Goal: Task Accomplishment & Management: Manage account settings

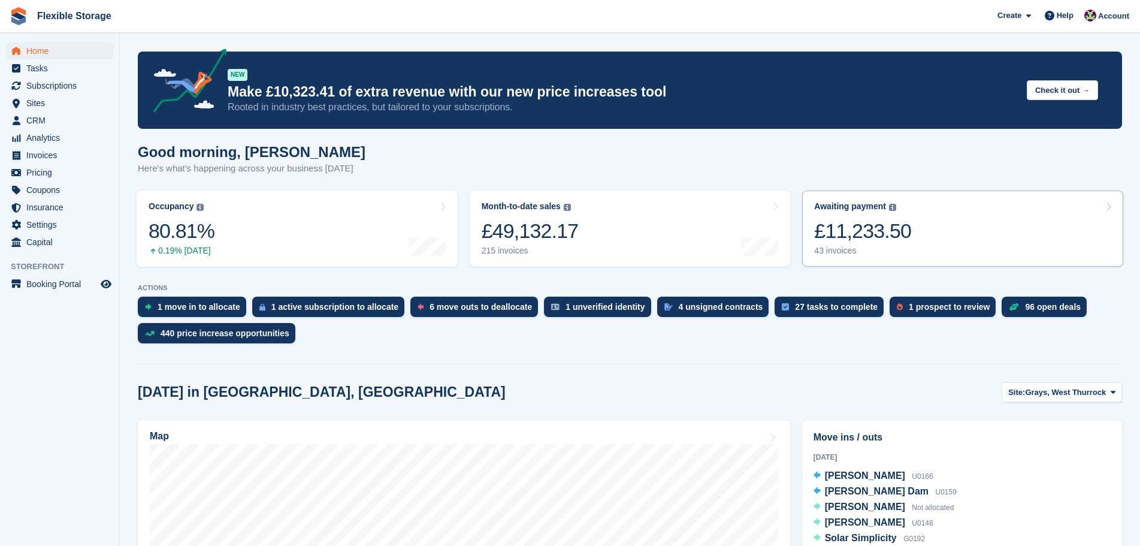
click at [860, 222] on div "£11,233.50" at bounding box center [862, 231] width 97 height 25
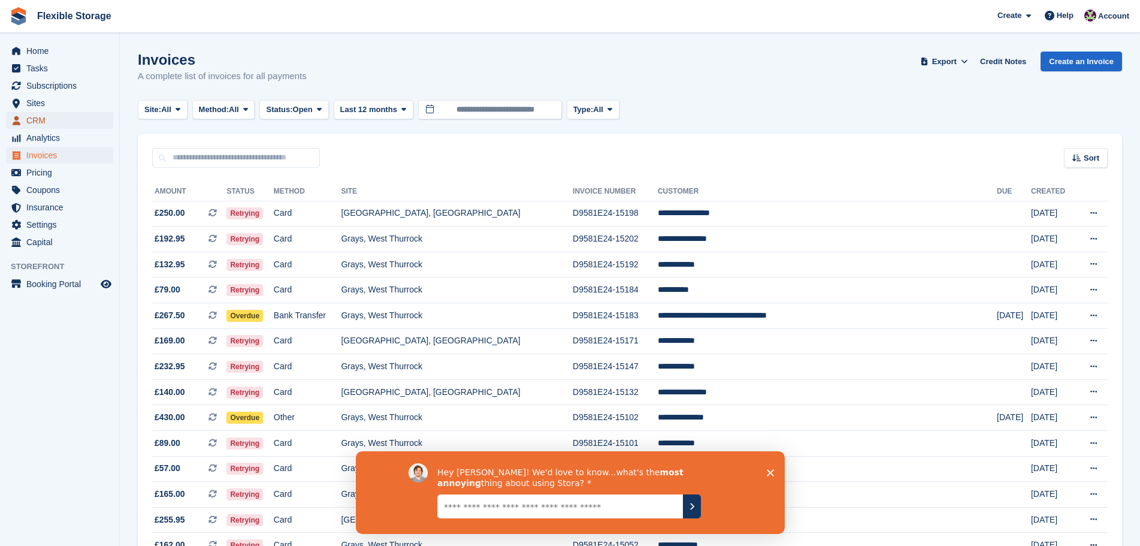
click at [80, 123] on span "CRM" at bounding box center [62, 120] width 72 height 17
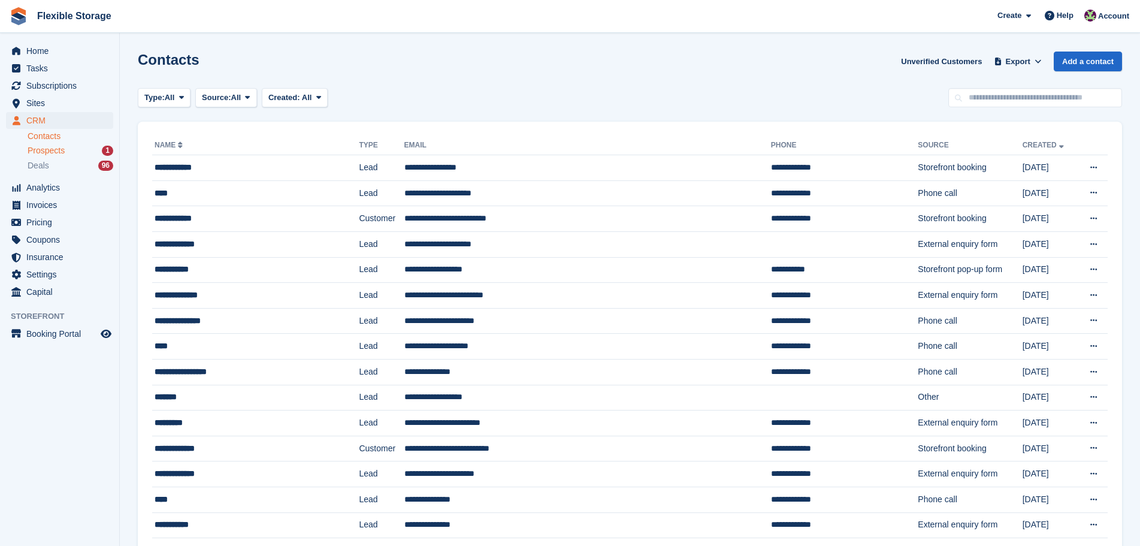
click at [72, 149] on div "Prospects 1" at bounding box center [71, 150] width 86 height 11
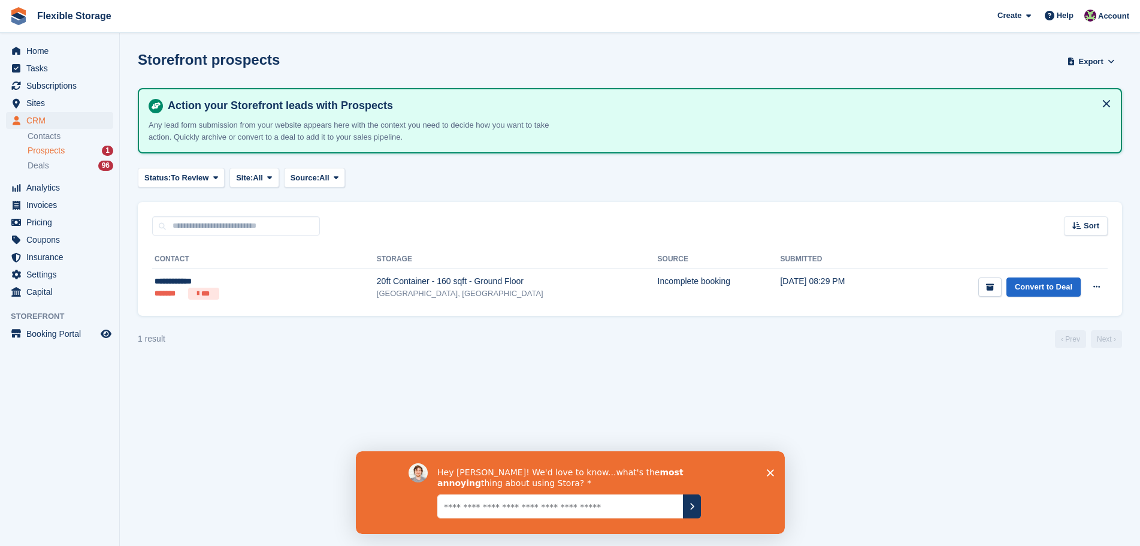
click at [772, 473] on icon "Close survey" at bounding box center [769, 471] width 7 height 7
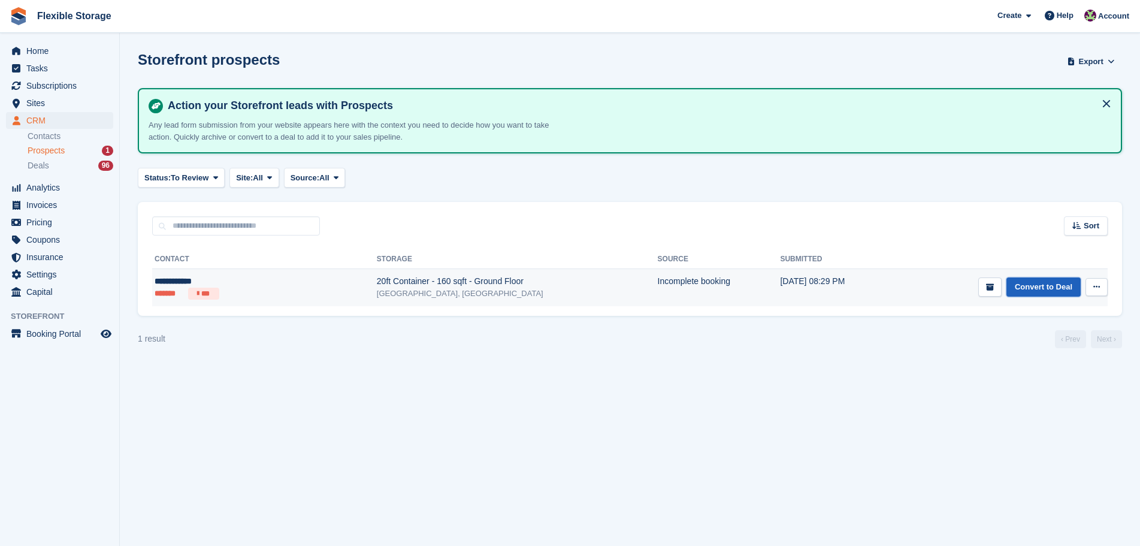
click at [1026, 287] on link "Convert to Deal" at bounding box center [1043, 287] width 74 height 20
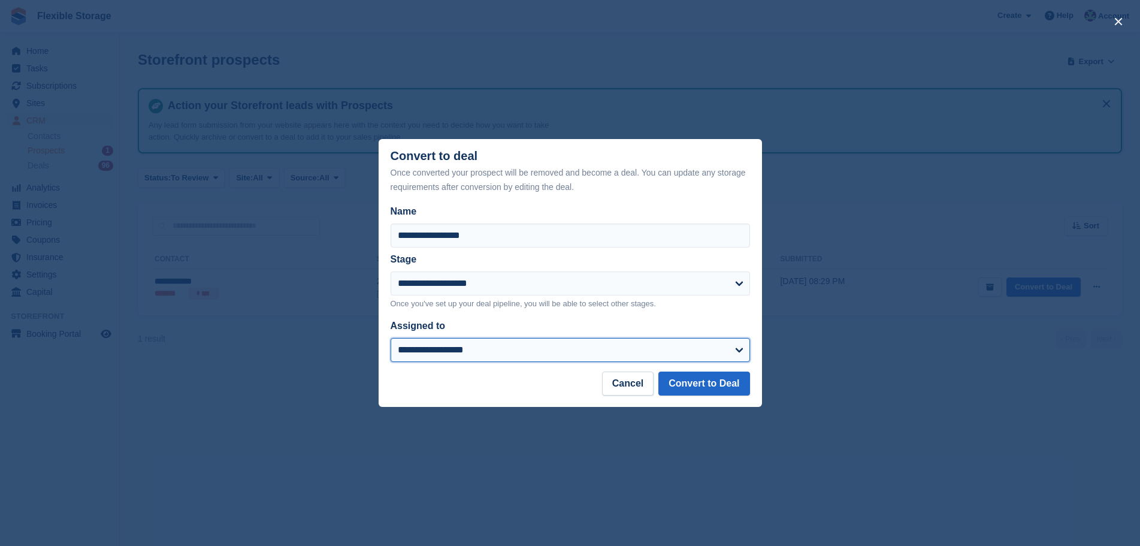
click at [494, 350] on select "**********" at bounding box center [570, 350] width 359 height 24
select select "***"
click at [391, 339] on select "**********" at bounding box center [570, 350] width 359 height 24
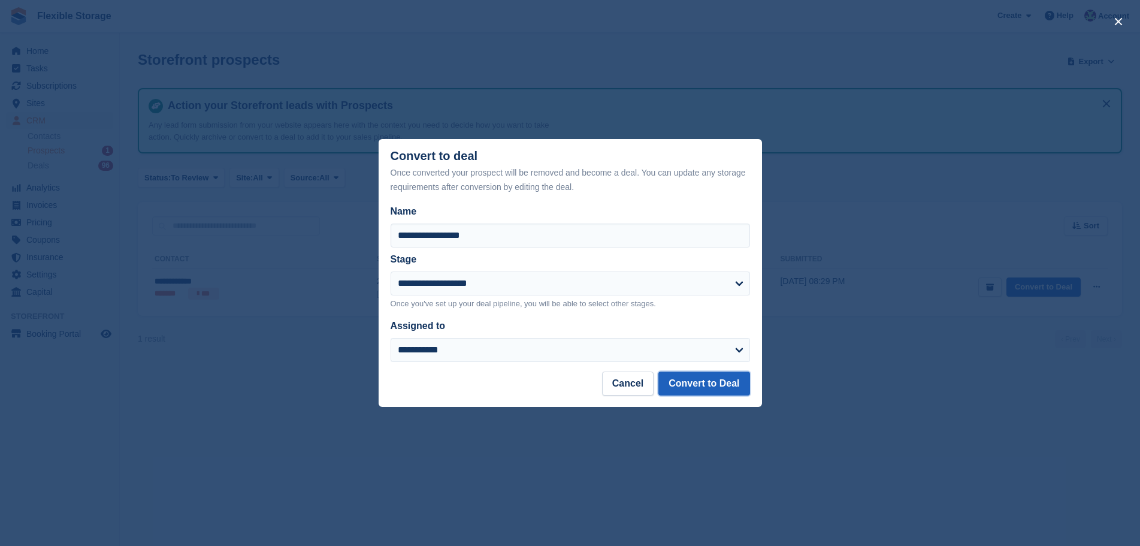
click at [690, 385] on button "Convert to Deal" at bounding box center [703, 383] width 91 height 24
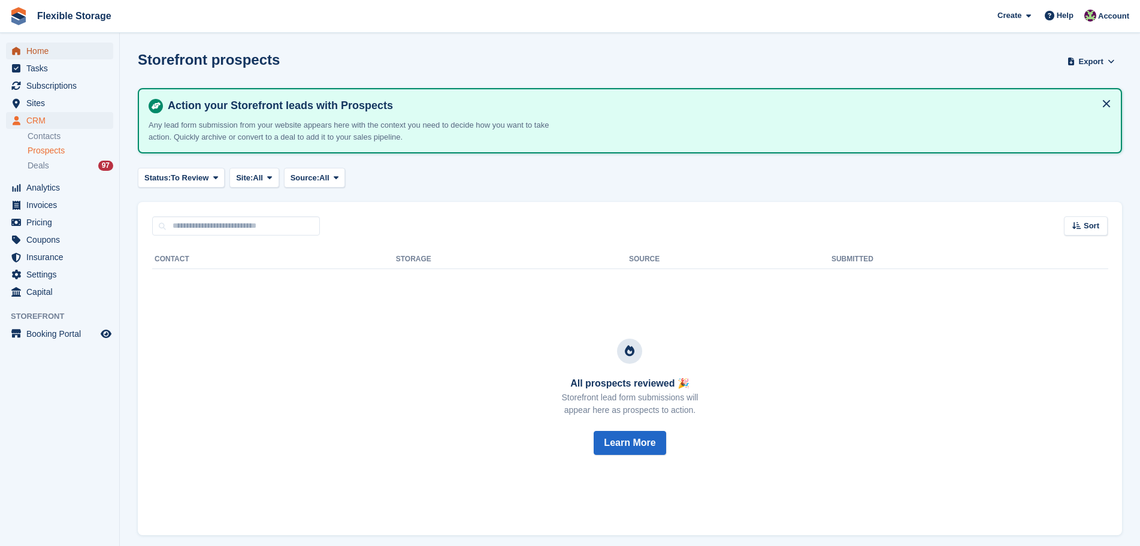
click at [65, 51] on span "Home" at bounding box center [62, 51] width 72 height 17
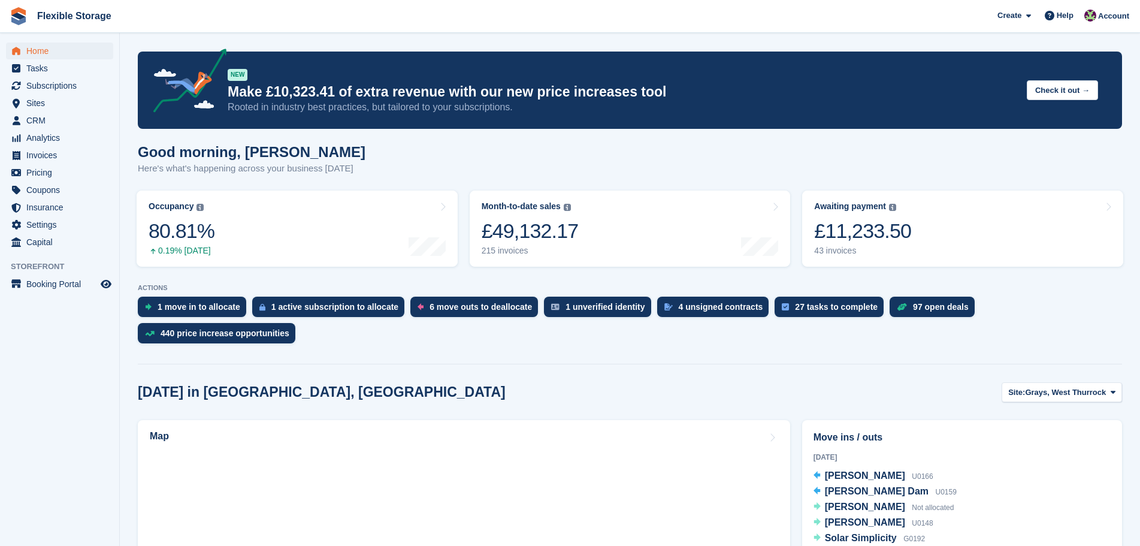
click at [152, 164] on div "Good morning, [PERSON_NAME] Here's what's happening across your business [DATE]" at bounding box center [630, 167] width 984 height 46
click at [319, 174] on p "Here's what's happening across your business today" at bounding box center [252, 169] width 228 height 14
click at [424, 167] on div "Good morning, Rachael Here's what's happening across your business today" at bounding box center [630, 167] width 984 height 46
click at [876, 240] on div "£11,233.50" at bounding box center [862, 231] width 97 height 25
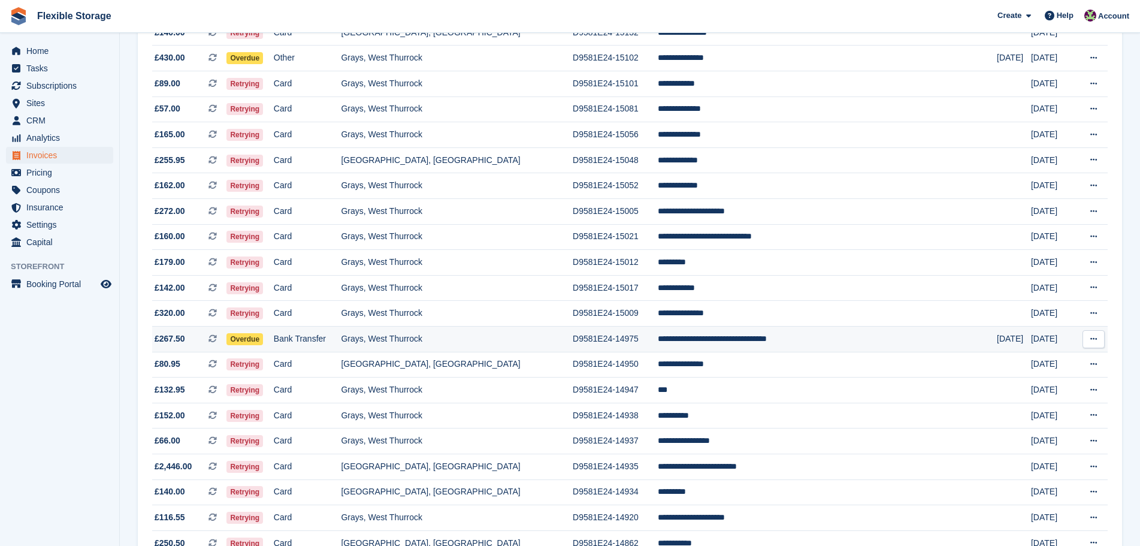
scroll to position [812, 0]
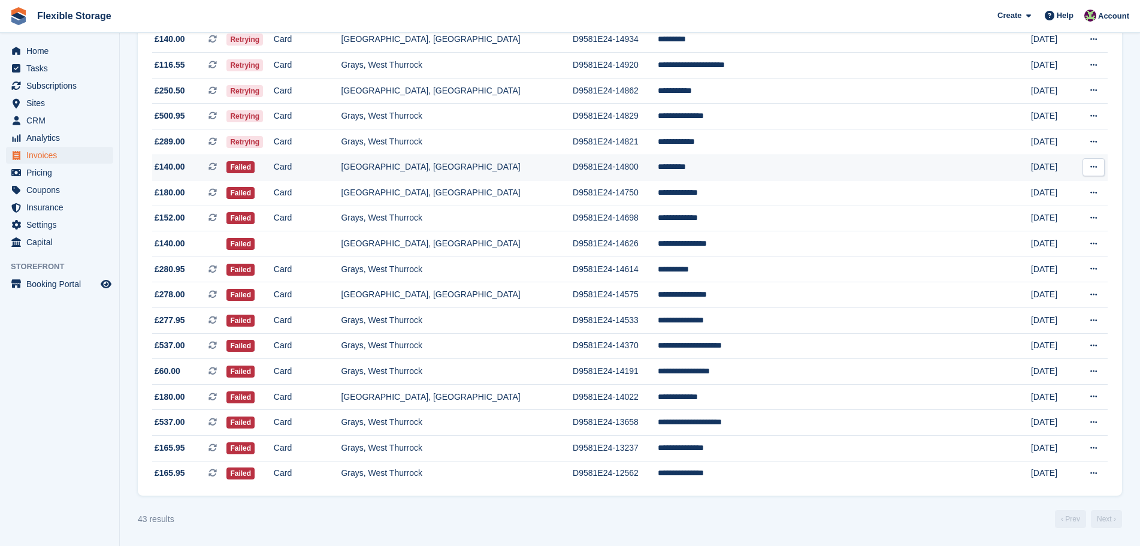
click at [635, 164] on td "D9581E24-14800" at bounding box center [615, 168] width 85 height 26
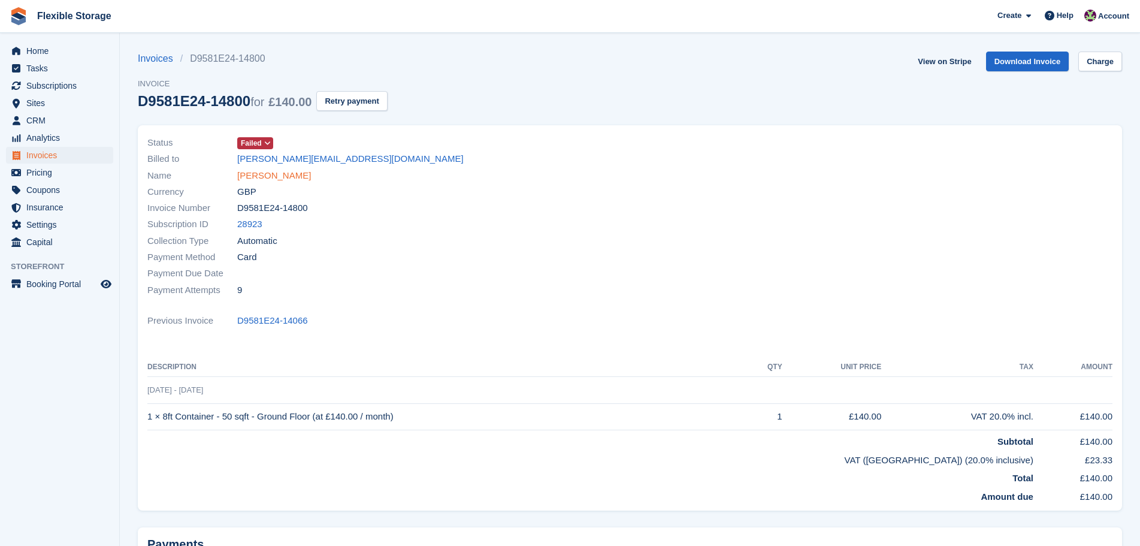
click at [267, 174] on link "Christine" at bounding box center [274, 176] width 74 height 14
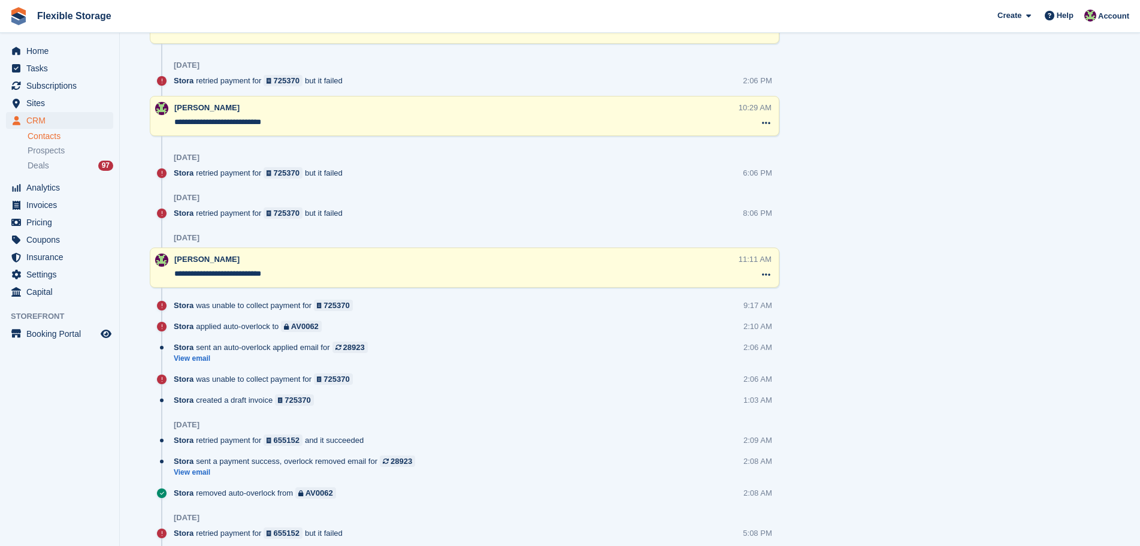
scroll to position [683, 0]
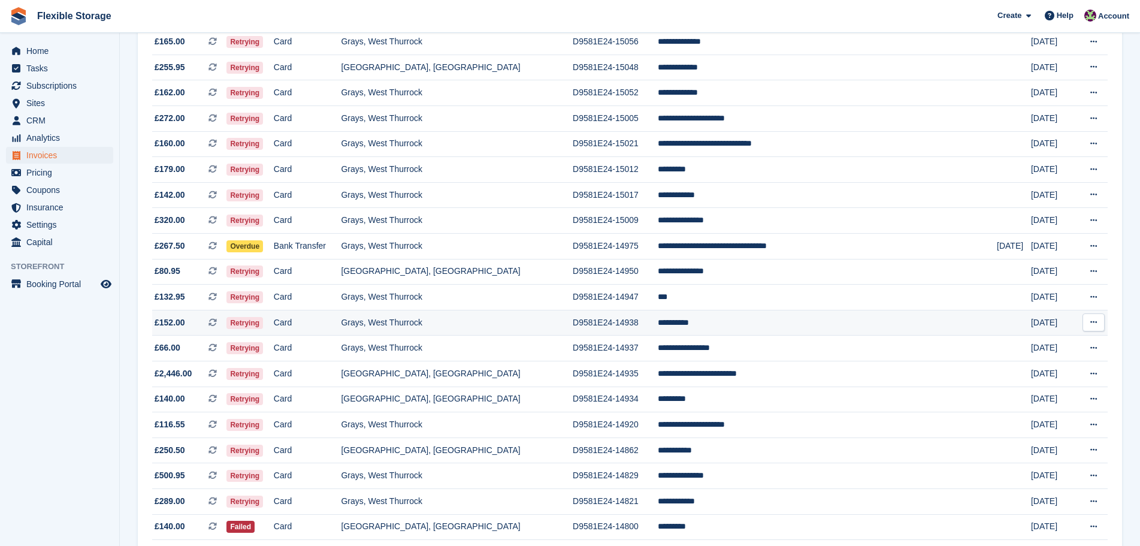
scroll to position [766, 0]
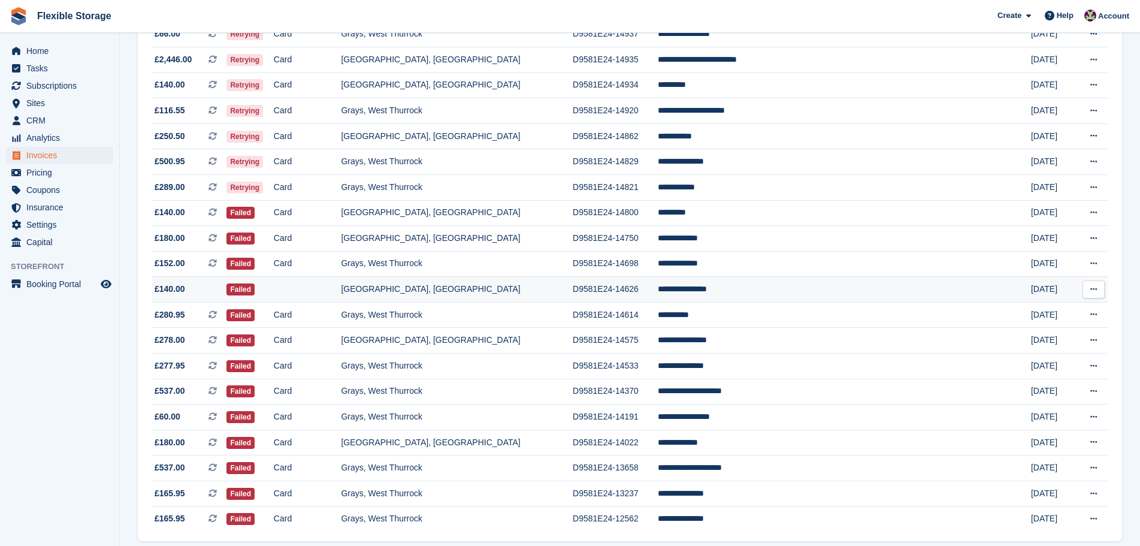
click at [761, 282] on td "**********" at bounding box center [827, 290] width 339 height 26
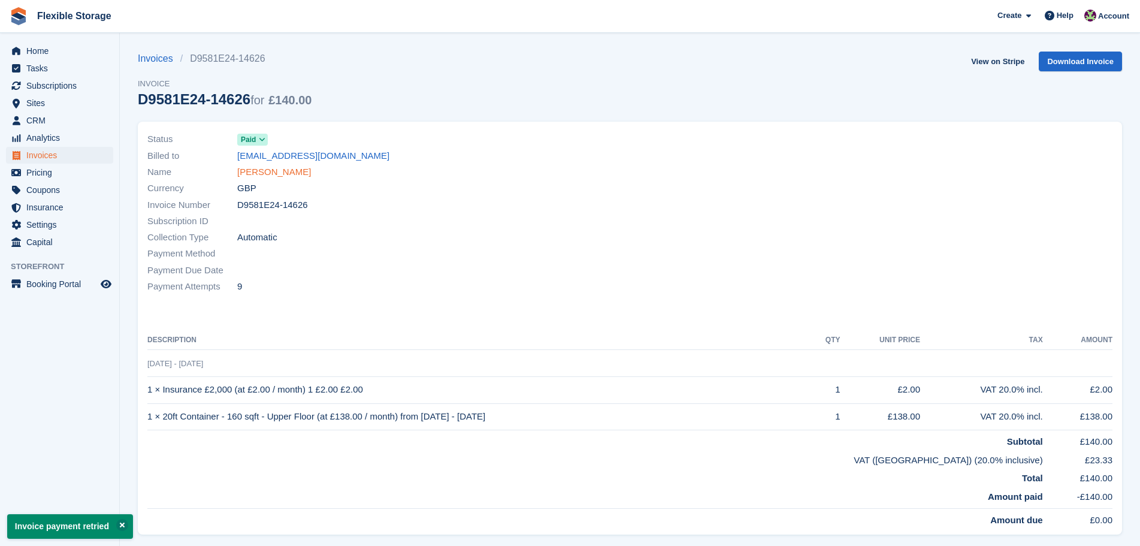
click at [270, 173] on link "[PERSON_NAME]" at bounding box center [274, 172] width 74 height 14
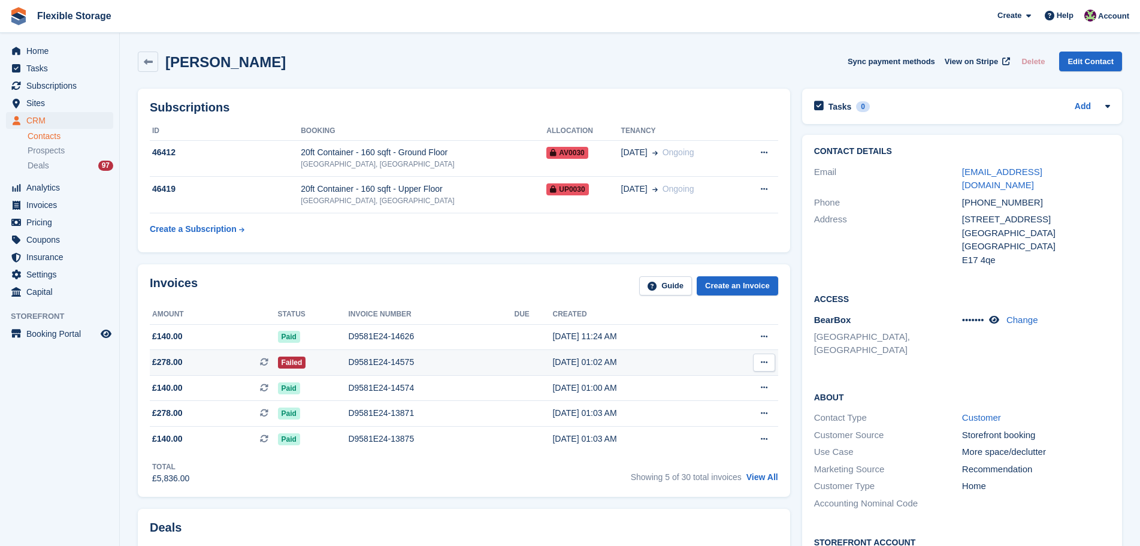
click at [578, 371] on td "[DATE] 01:02 AM" at bounding box center [633, 363] width 162 height 26
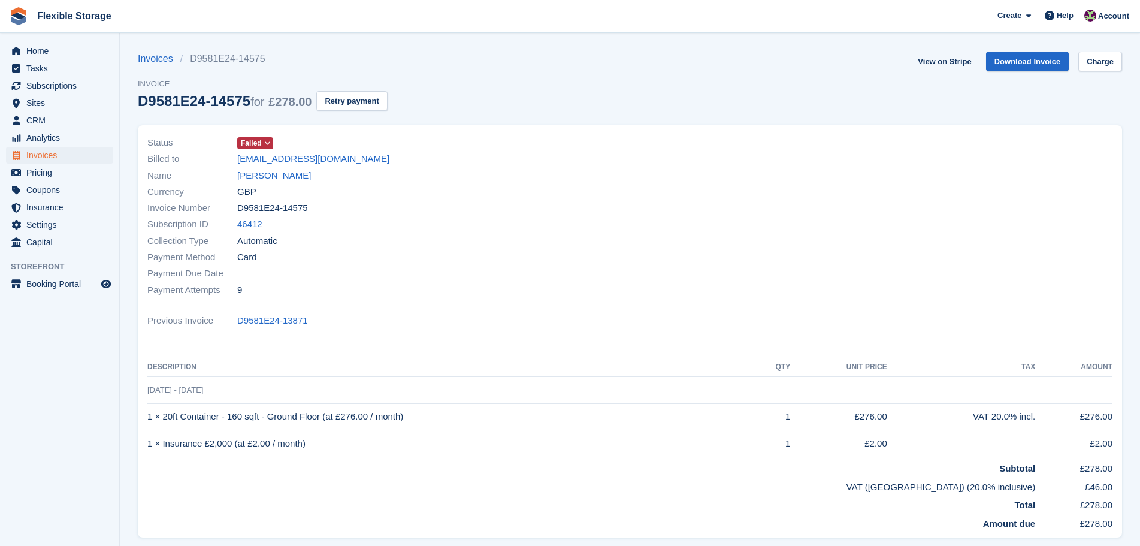
click at [359, 104] on button "Retry payment" at bounding box center [351, 101] width 71 height 20
click at [285, 173] on link "[PERSON_NAME]" at bounding box center [274, 176] width 74 height 14
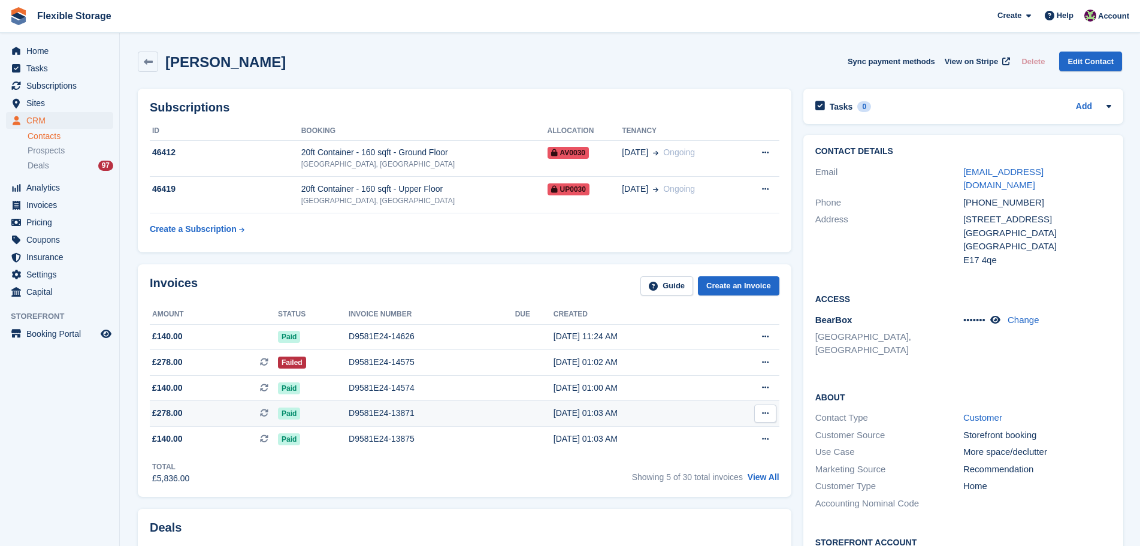
scroll to position [359, 0]
